Goal: Information Seeking & Learning: Learn about a topic

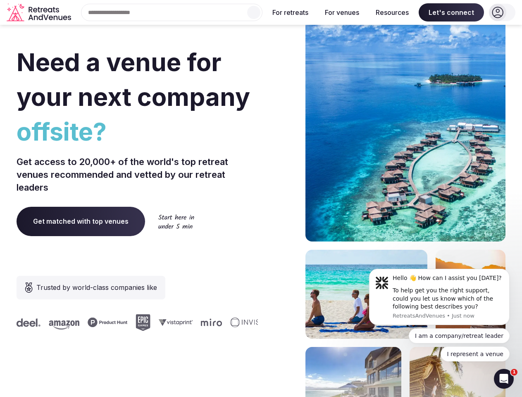
click at [261, 198] on div "Need a venue for your next company offsite? Get access to 20,000+ of the world'…" at bounding box center [261, 247] width 489 height 498
click at [172, 12] on div "Search Popular Destinations [GEOGRAPHIC_DATA], [GEOGRAPHIC_DATA] [GEOGRAPHIC_DA…" at bounding box center [168, 12] width 188 height 17
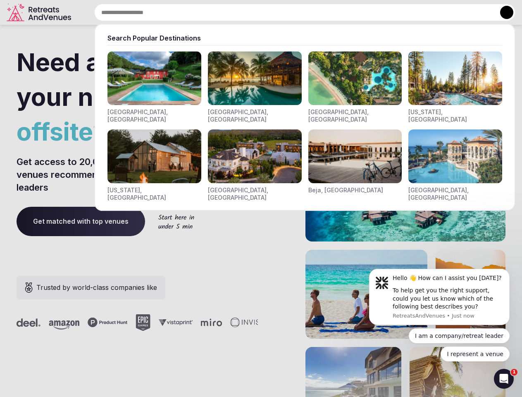
click at [254, 12] on input "text" at bounding box center [304, 12] width 421 height 17
click at [290, 12] on input "text" at bounding box center [304, 12] width 421 height 17
click at [342, 12] on input "text" at bounding box center [304, 12] width 421 height 17
click at [392, 12] on input "text" at bounding box center [304, 12] width 421 height 17
click at [451, 12] on input "text" at bounding box center [304, 12] width 421 height 17
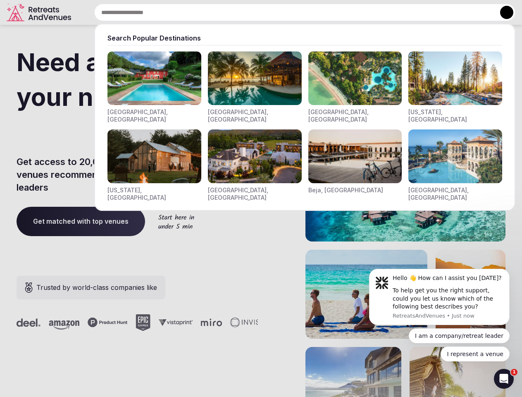
click at [502, 12] on button at bounding box center [506, 12] width 13 height 13
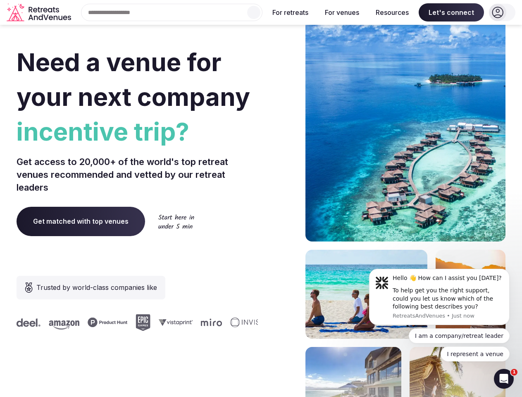
click at [439, 297] on div "To help get you the right support, could you let us know which of the following…" at bounding box center [448, 298] width 111 height 24
